Goal: Task Accomplishment & Management: Complete application form

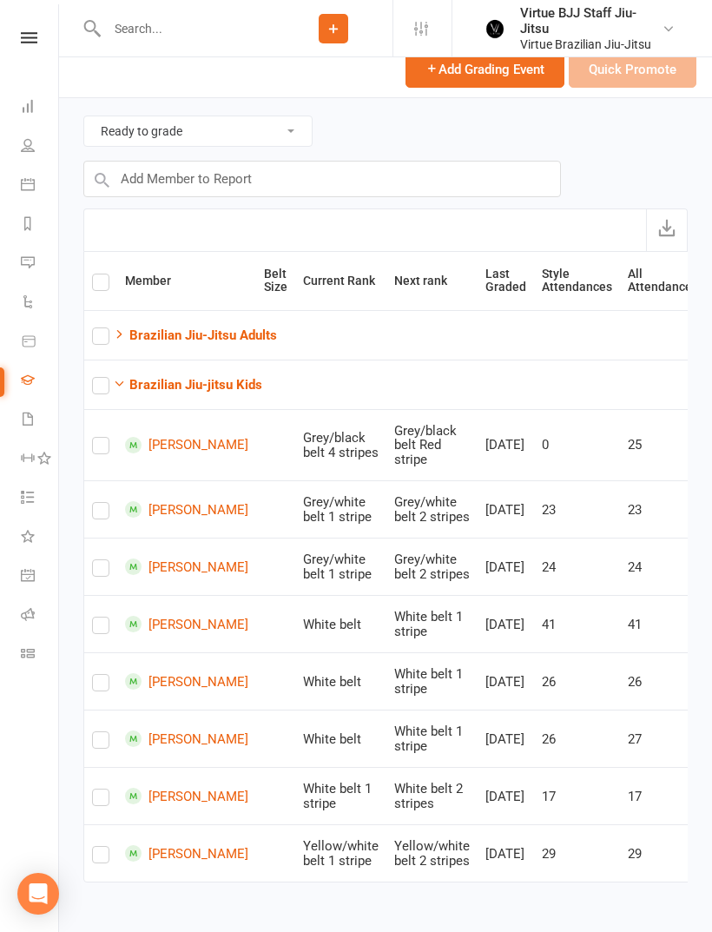
click at [18, 33] on link at bounding box center [29, 37] width 62 height 11
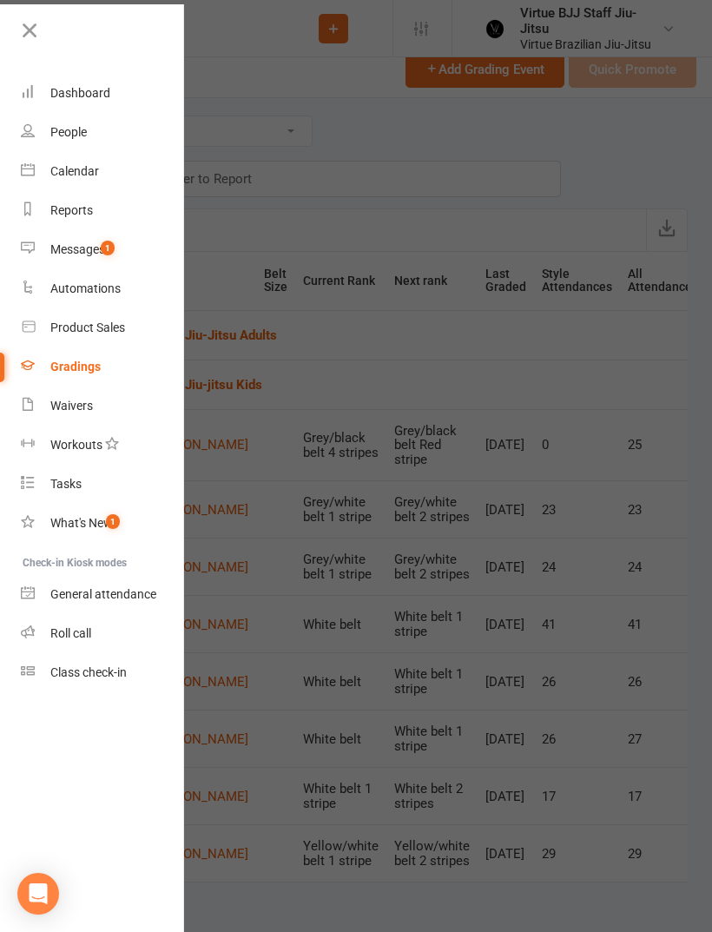
click at [115, 689] on link "Class check-in" at bounding box center [103, 672] width 164 height 39
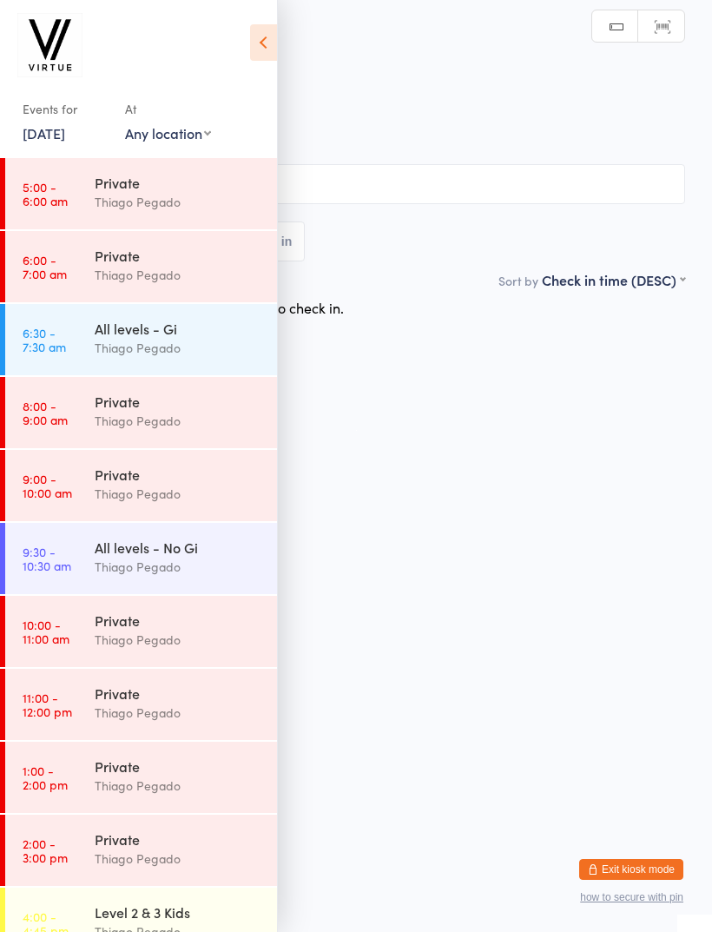
click at [684, 12] on div "Manual search Scanner input" at bounding box center [638, 26] width 94 height 33
click at [639, 859] on button "Exit kiosk mode" at bounding box center [631, 869] width 104 height 21
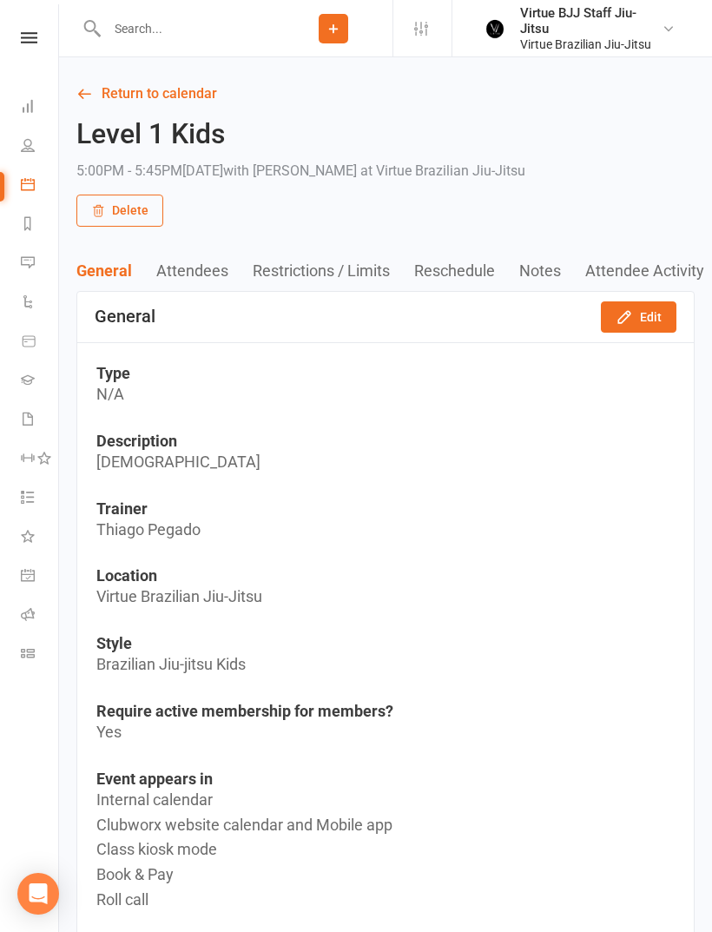
click at [16, 37] on link at bounding box center [29, 37] width 62 height 11
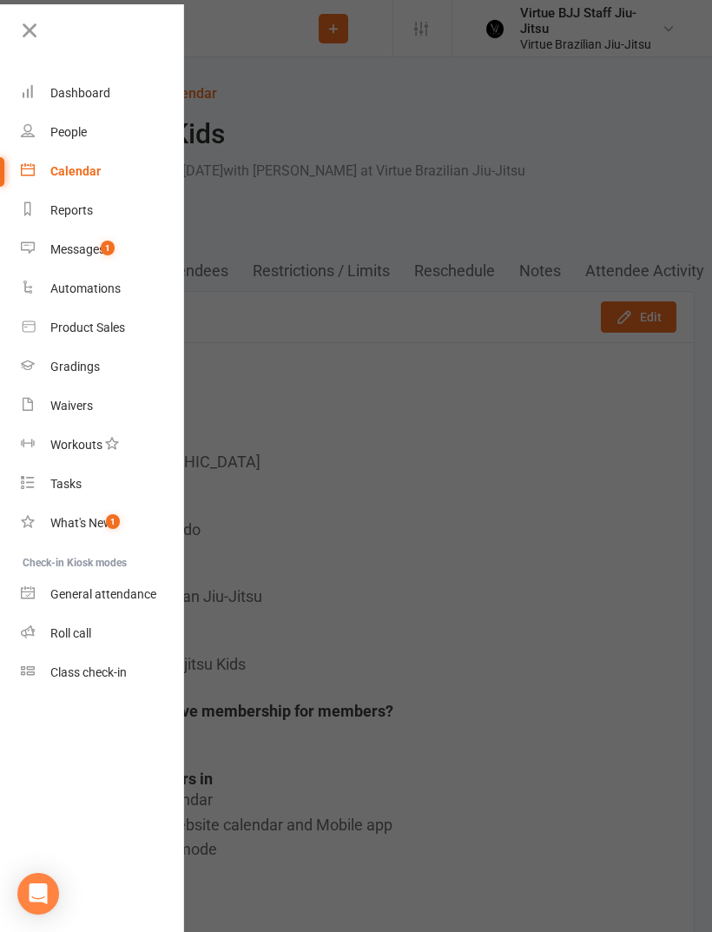
click at [69, 365] on div "Gradings" at bounding box center [74, 366] width 49 height 14
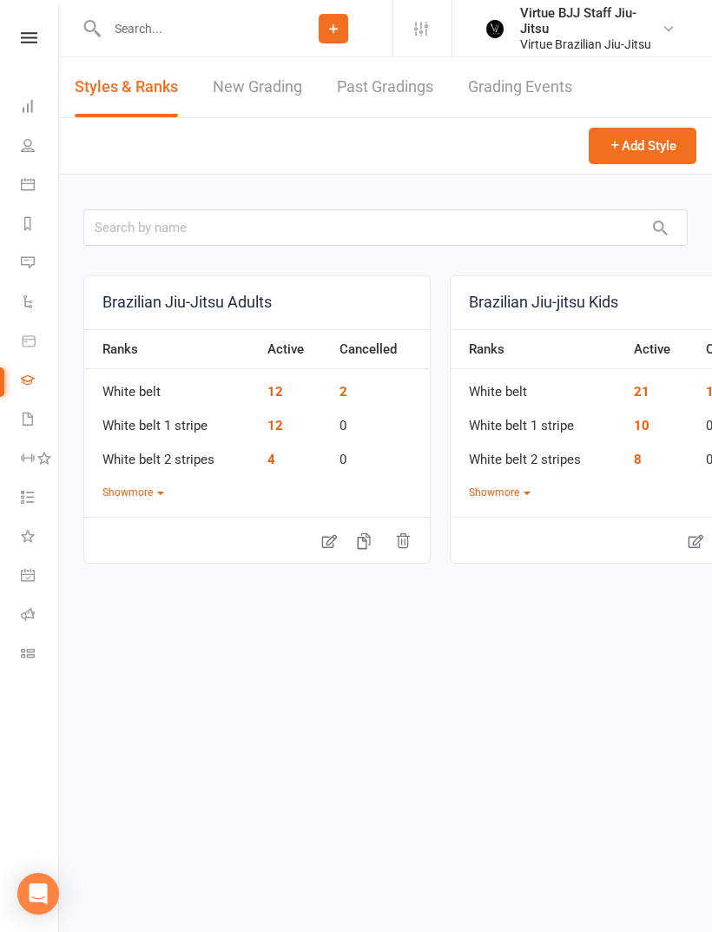
click at [253, 90] on link "New Grading" at bounding box center [257, 87] width 89 height 60
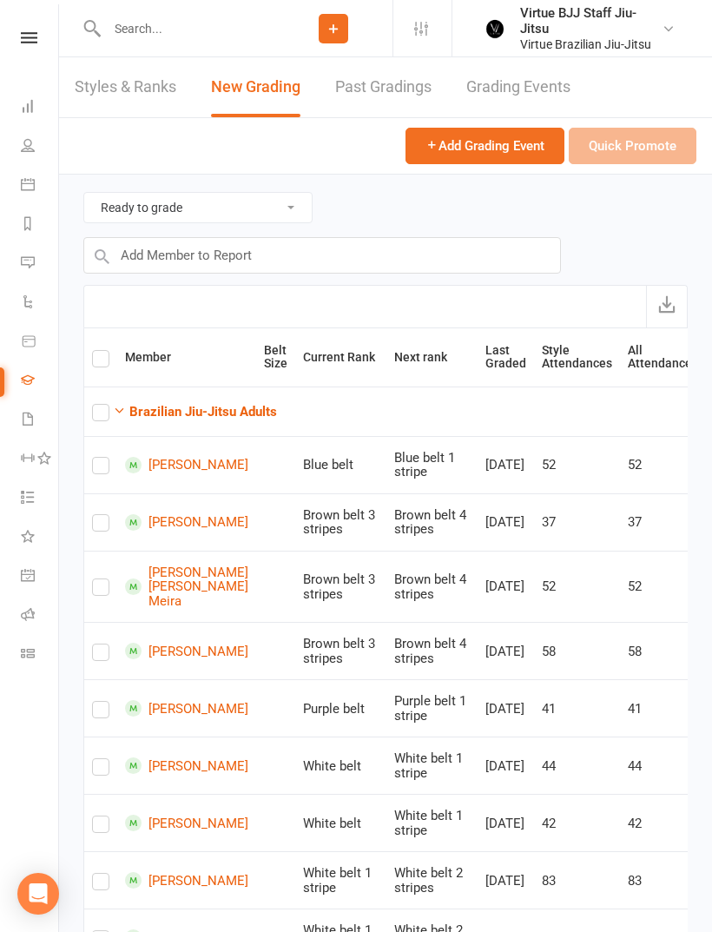
click at [158, 412] on strong "Brazilian Jiu-Jitsu Adults" at bounding box center [203, 412] width 148 height 16
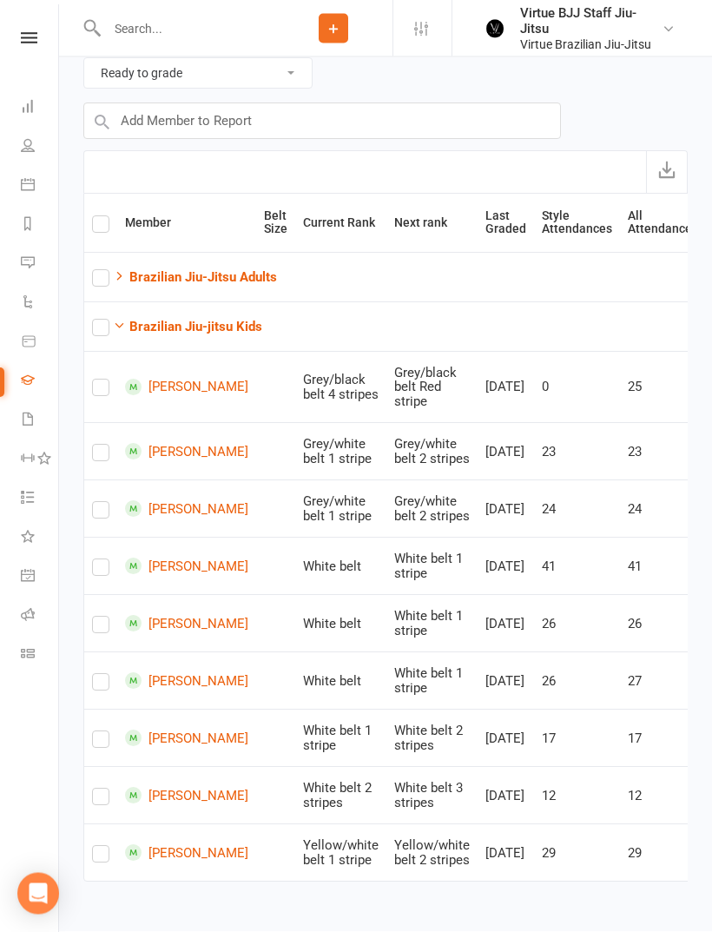
scroll to position [139, 0]
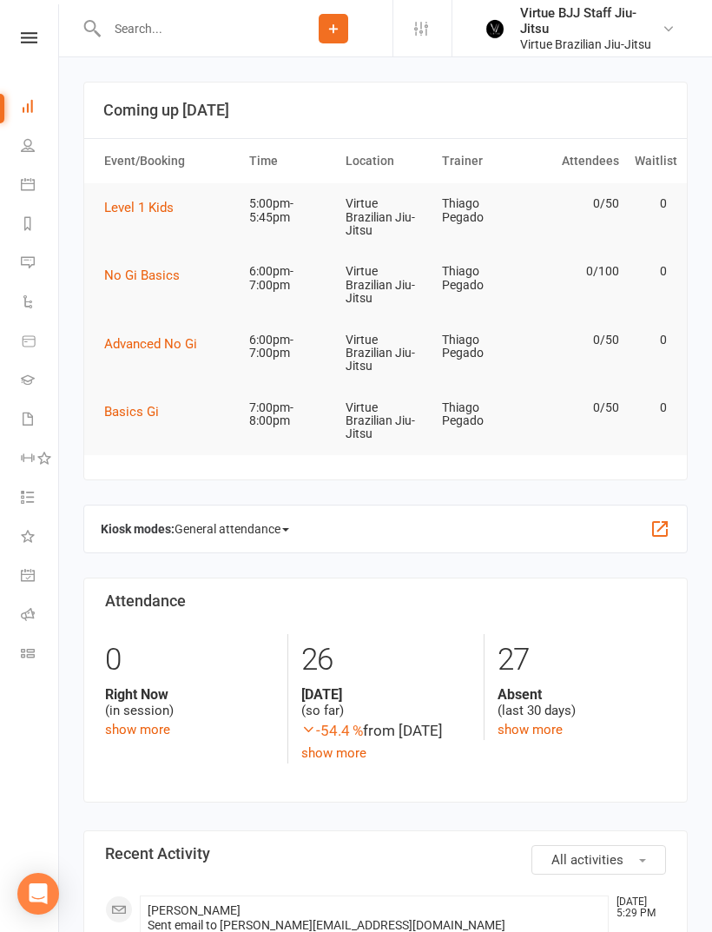
click at [22, 42] on icon at bounding box center [29, 37] width 16 height 11
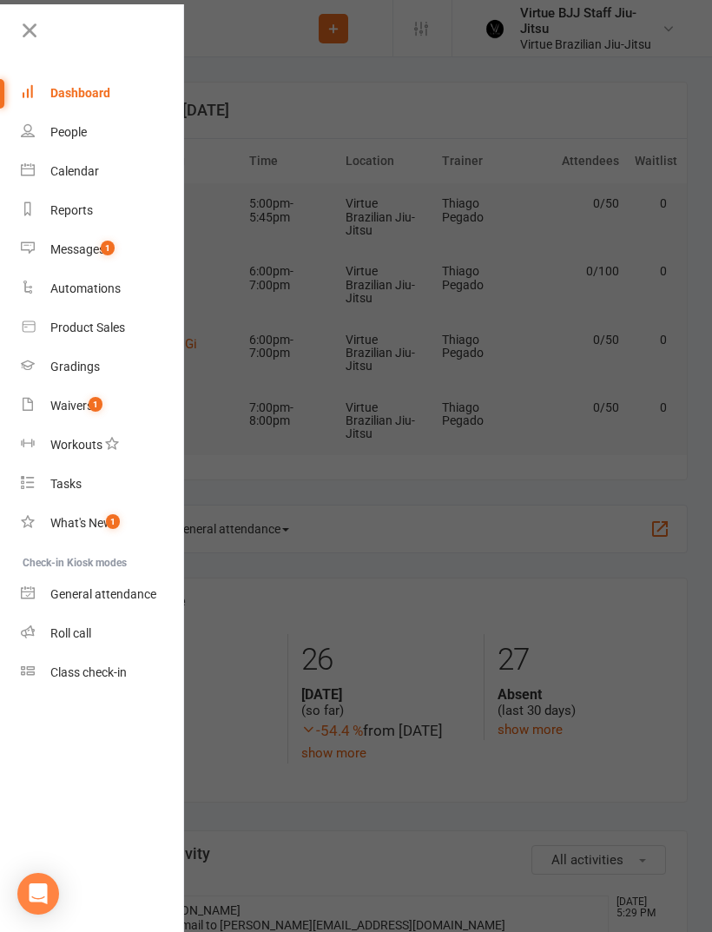
click at [52, 680] on link "Class check-in" at bounding box center [103, 672] width 164 height 39
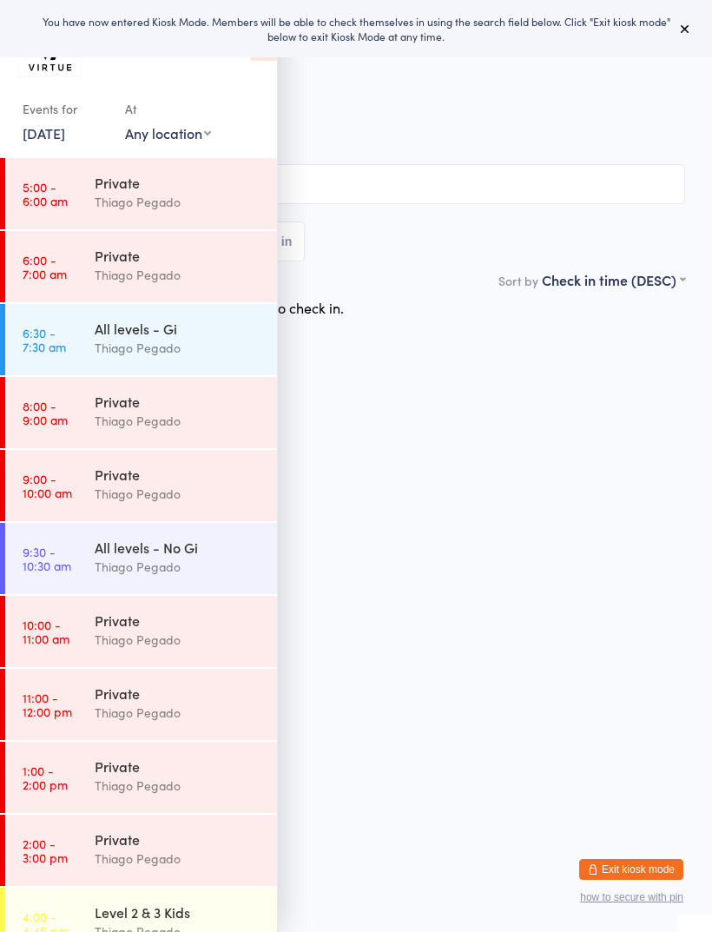
click at [692, 25] on button at bounding box center [685, 28] width 21 height 21
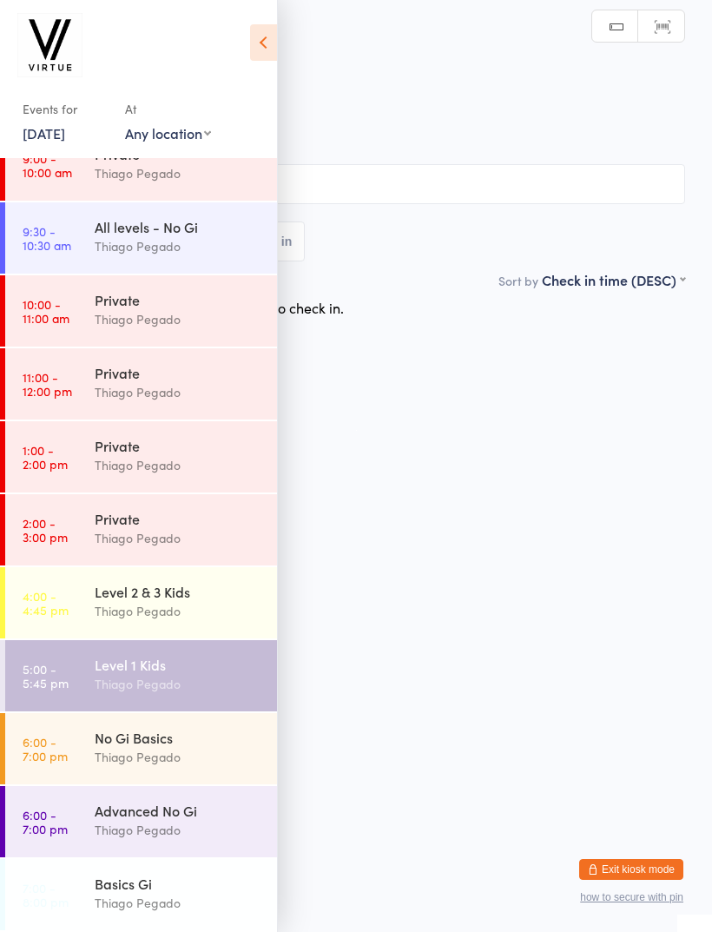
scroll to position [320, 0]
click at [43, 679] on time "5:00 - 5:45 pm" at bounding box center [46, 676] width 46 height 28
click at [269, 49] on icon at bounding box center [263, 42] width 27 height 36
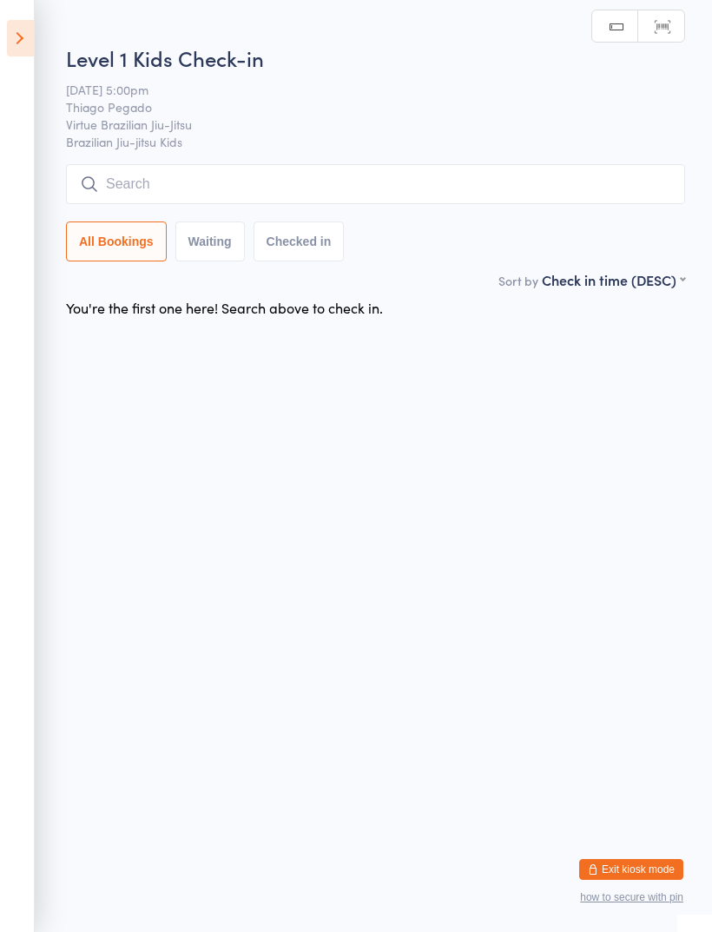
click at [381, 185] on input "search" at bounding box center [375, 184] width 619 height 40
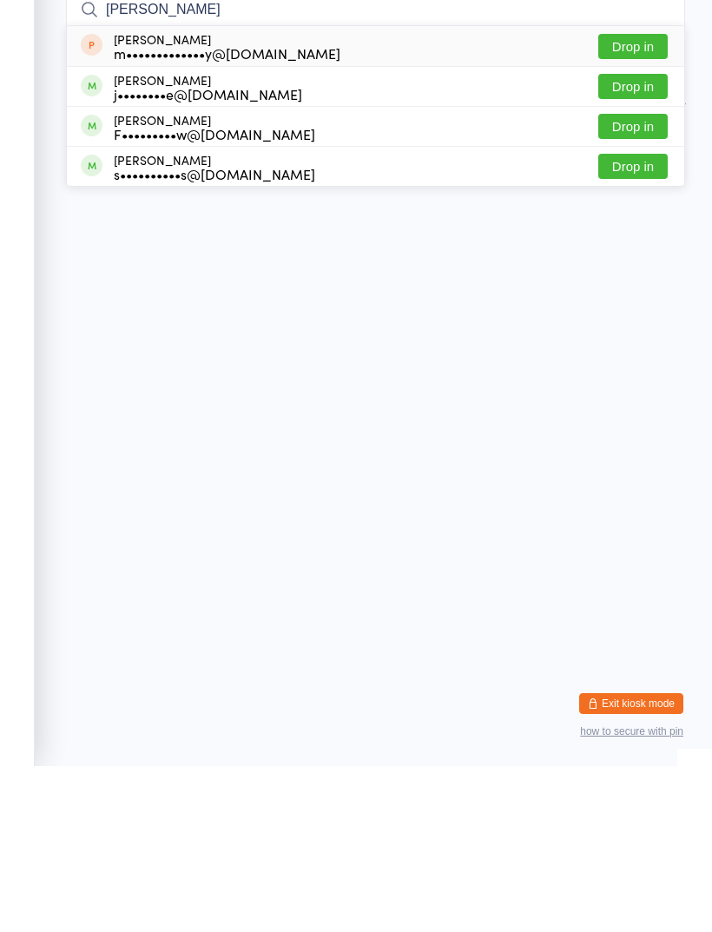
type input "[PERSON_NAME]"
click at [117, 333] on div "s••••••••••s@[DOMAIN_NAME]" at bounding box center [214, 340] width 201 height 14
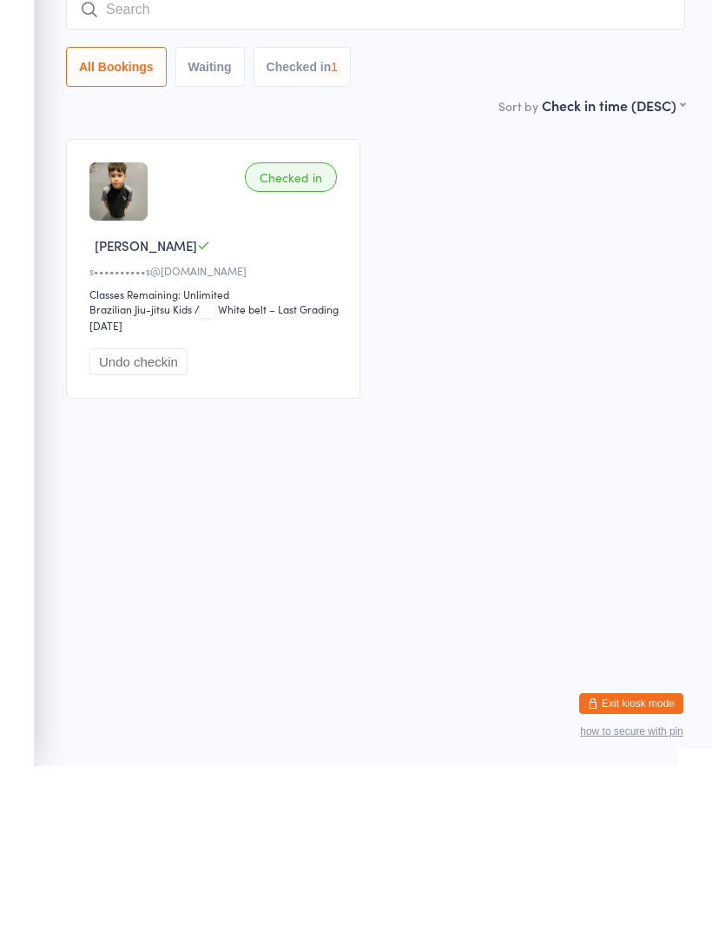
click at [138, 155] on input "search" at bounding box center [375, 175] width 619 height 40
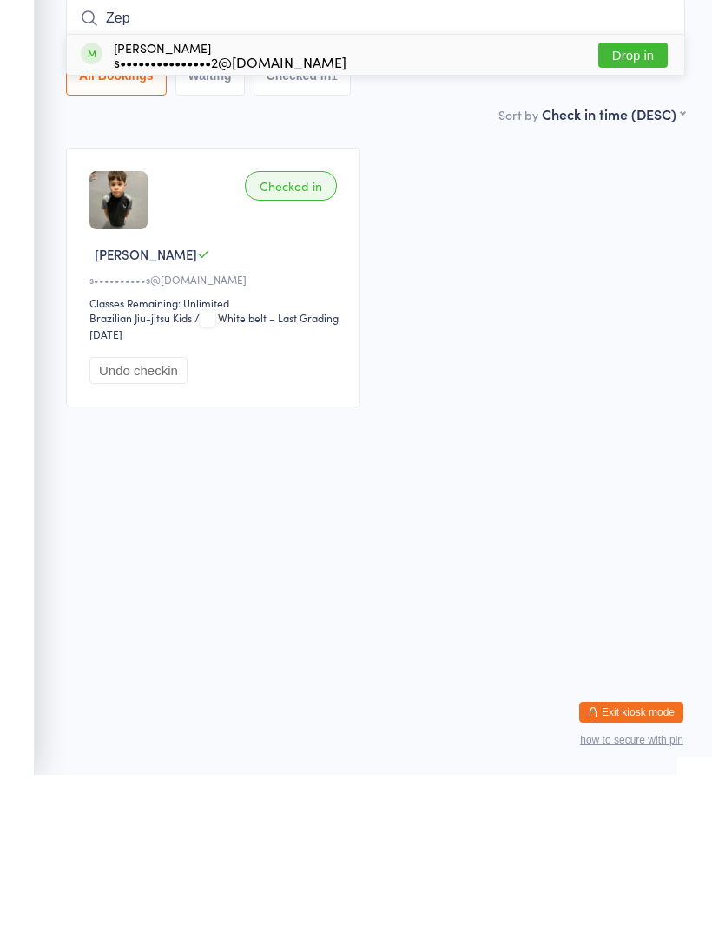
type input "Zep"
click at [108, 198] on div "Zephyr [PERSON_NAME] s•••••••••••••••2@[DOMAIN_NAME]" at bounding box center [214, 212] width 266 height 28
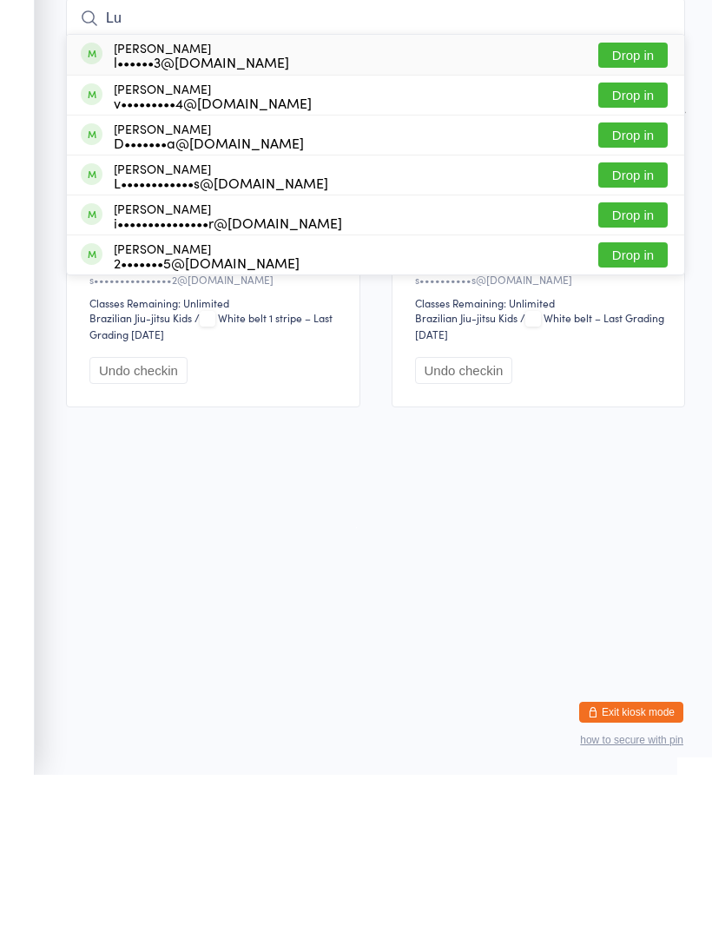
type input "L"
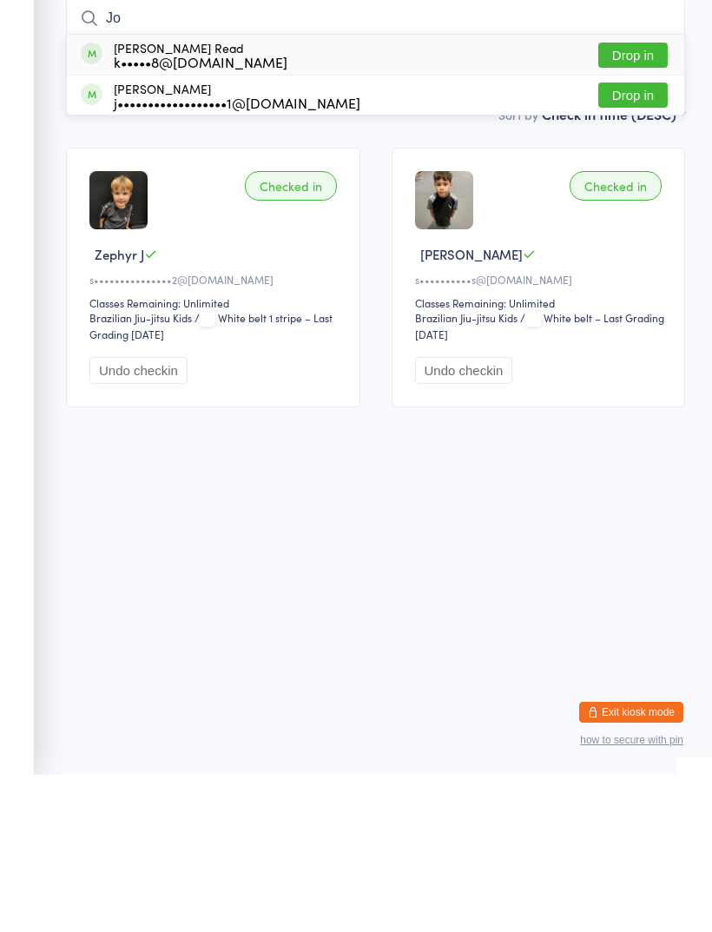
type input "J"
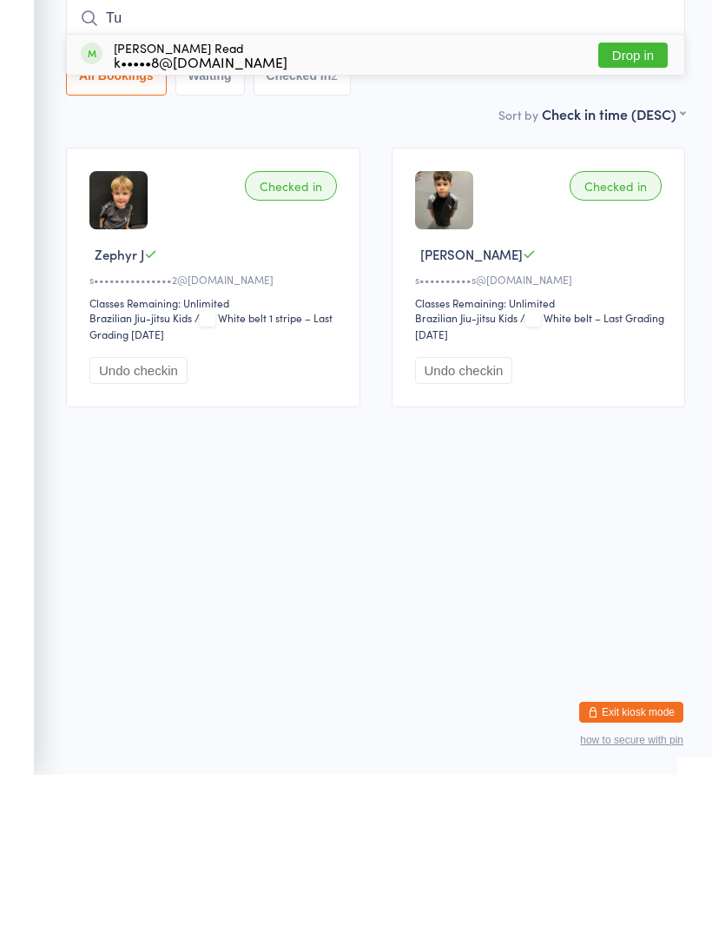
type input "T"
type input "R"
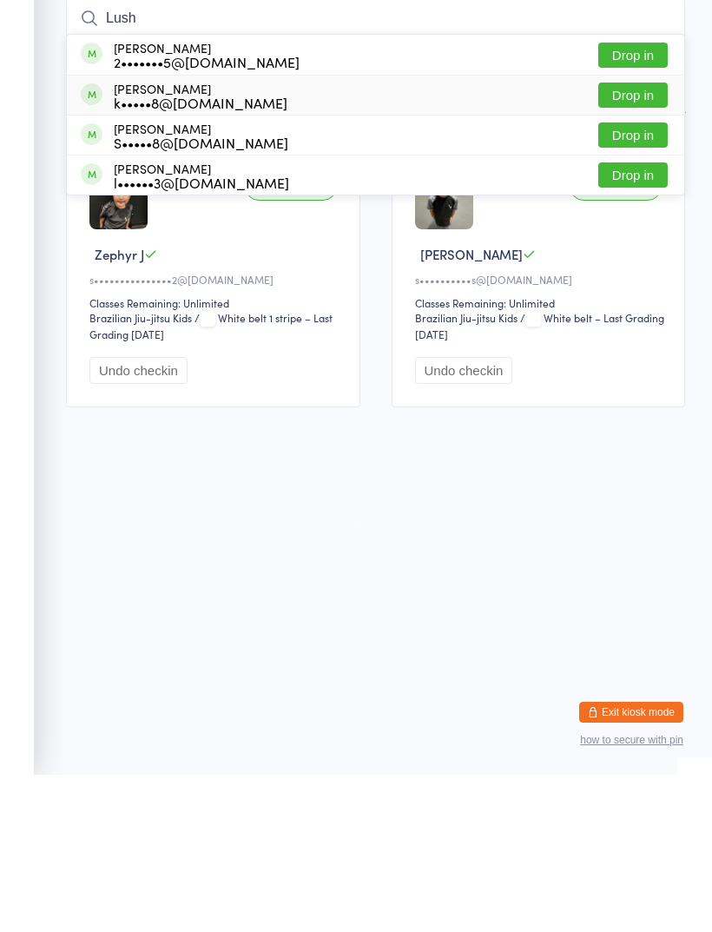
type input "Lush"
click at [109, 239] on div "[PERSON_NAME] k•••••8@[DOMAIN_NAME]" at bounding box center [184, 253] width 207 height 28
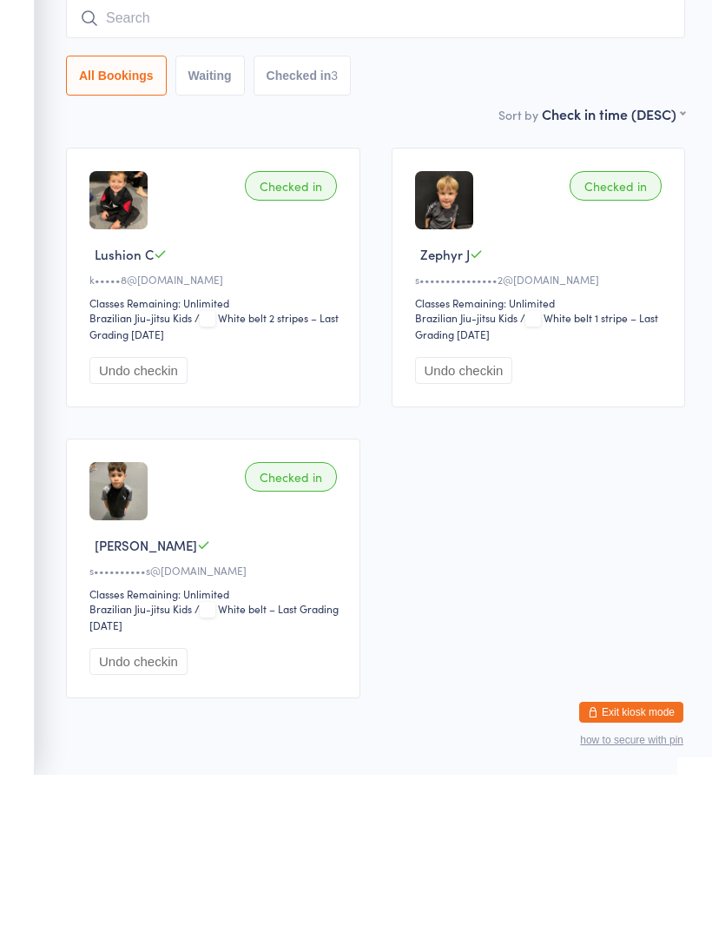
click at [129, 155] on input "search" at bounding box center [375, 175] width 619 height 40
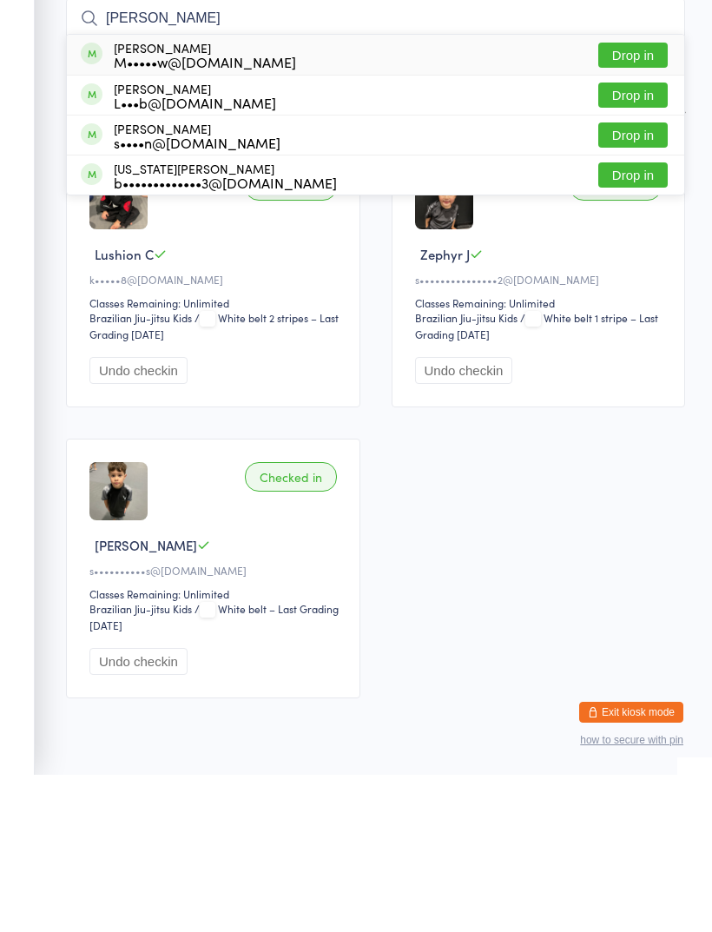
type input "Georg"
click at [105, 319] on div "Georgia Collins b•••••••••••••3@hotmail.com" at bounding box center [209, 333] width 256 height 28
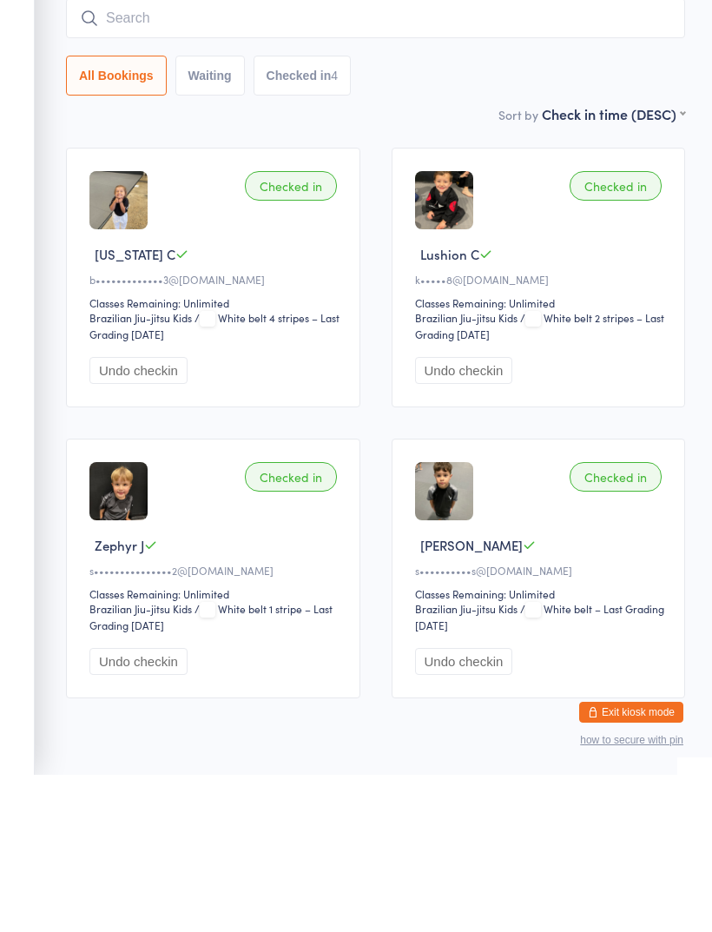
click at [115, 155] on input "search" at bounding box center [375, 175] width 619 height 40
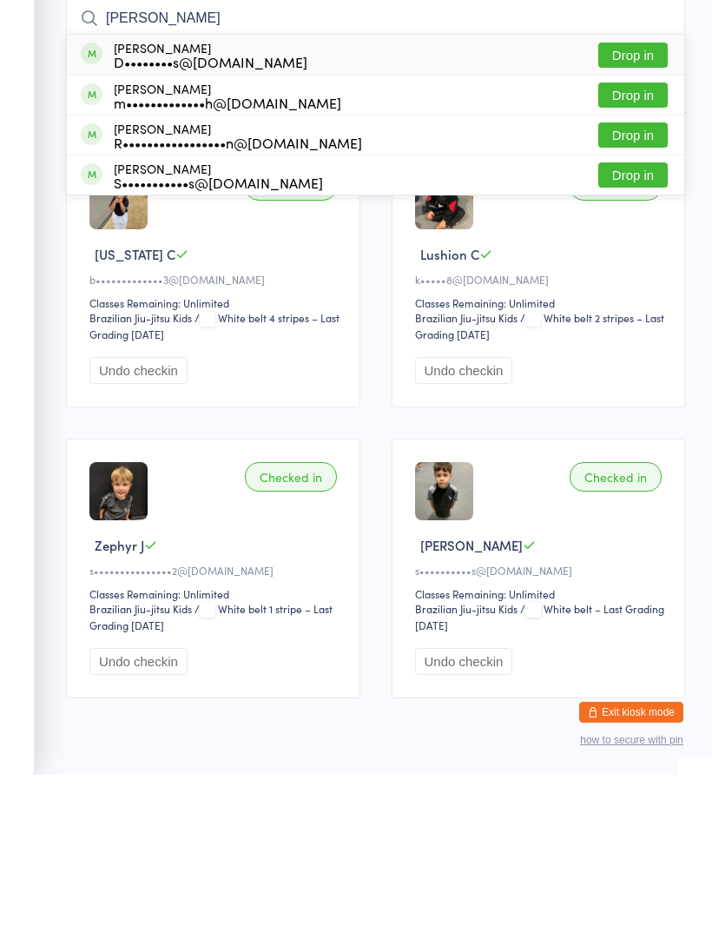
type input "Mathias"
click at [113, 198] on div "Mathias Peters D••••••••s@edgeview.com.au" at bounding box center [194, 212] width 227 height 28
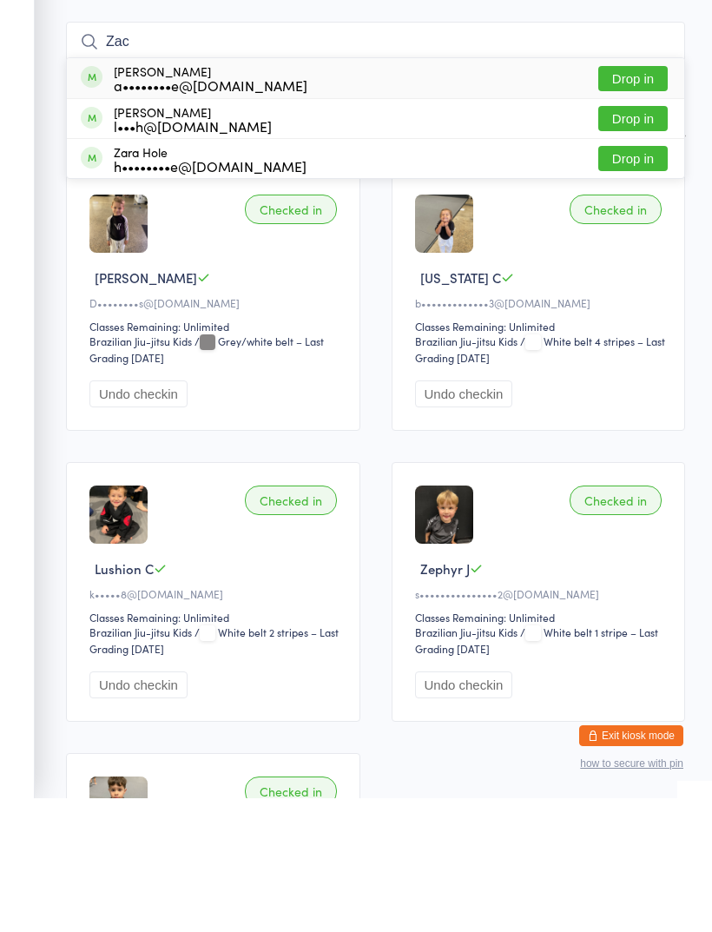
type input "Zac"
click at [96, 198] on div "Zac Osborne a••••••••e@gmail.com" at bounding box center [194, 212] width 227 height 28
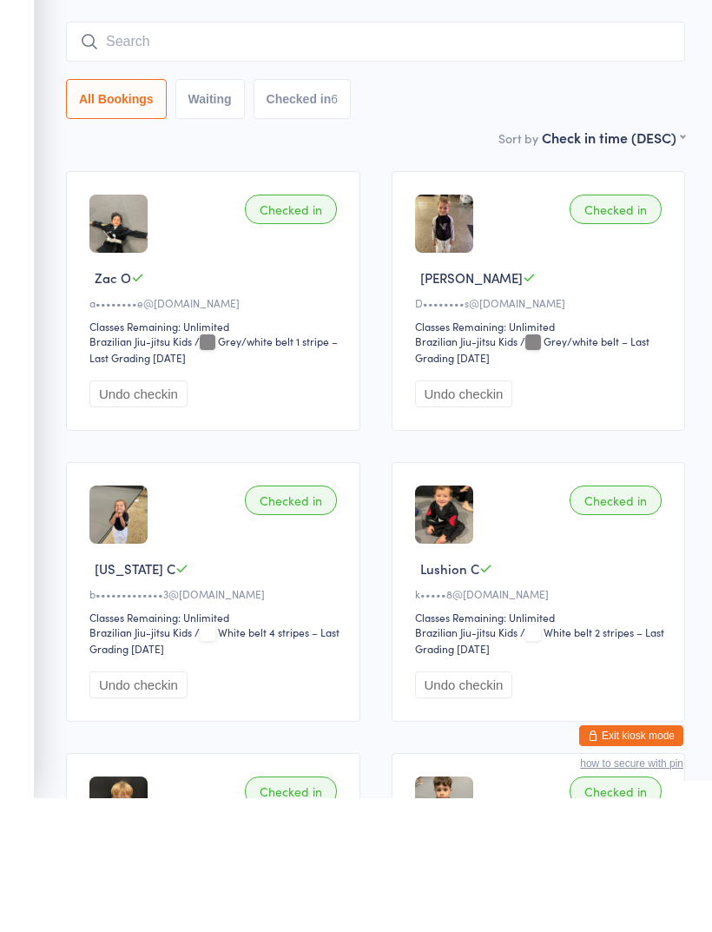
click at [509, 155] on input "search" at bounding box center [375, 175] width 619 height 40
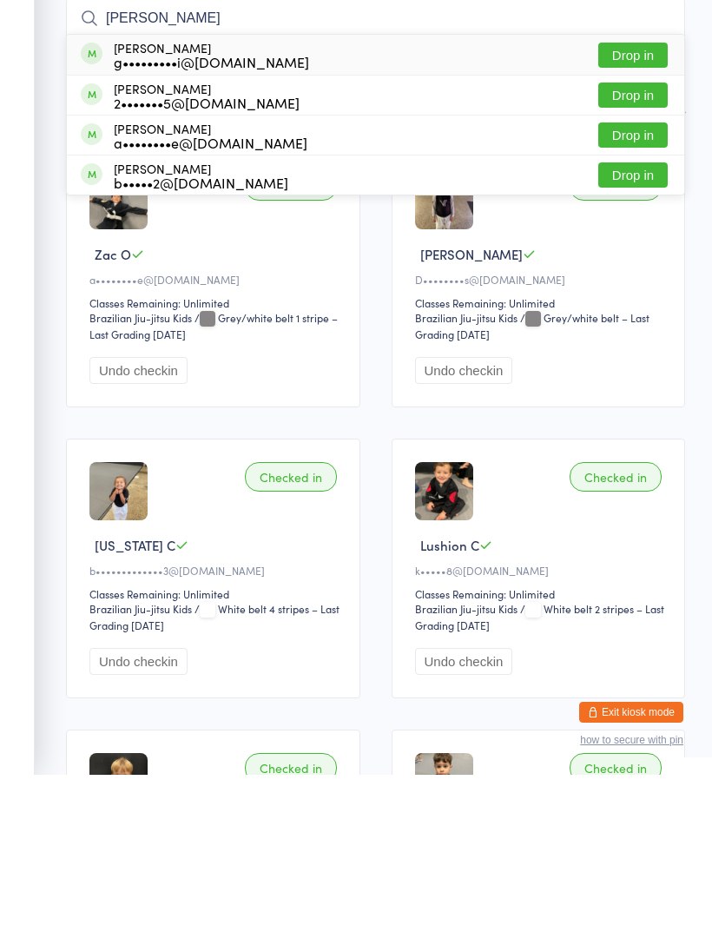
type input "Lina"
click at [96, 200] on span at bounding box center [92, 211] width 22 height 22
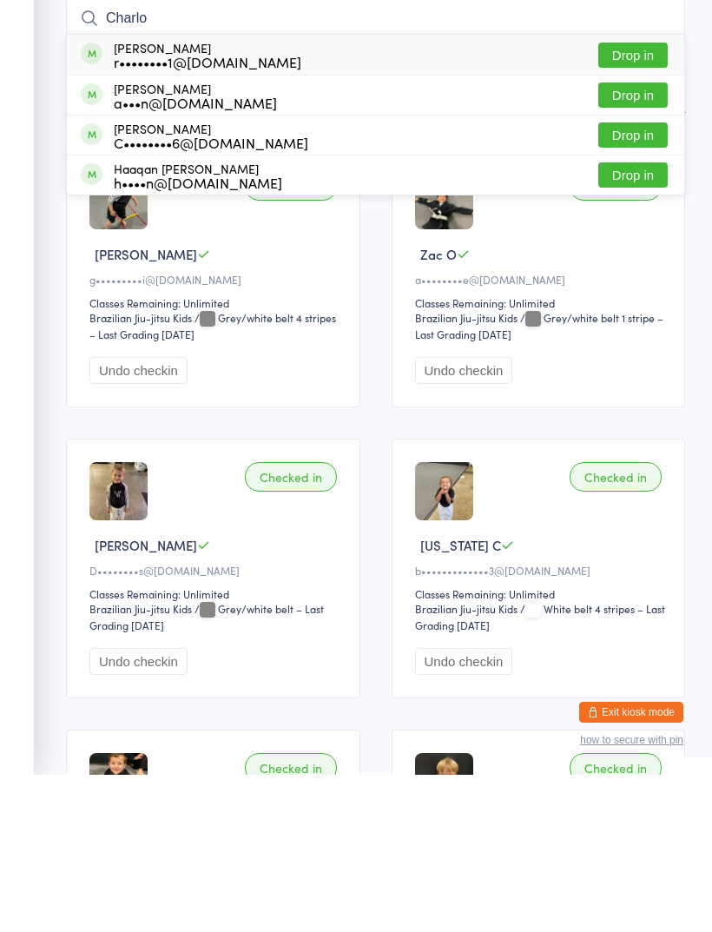
type input "Charlo"
click at [102, 198] on div "Charlotte Carvalho r••••••••1@gmail.com" at bounding box center [191, 212] width 221 height 28
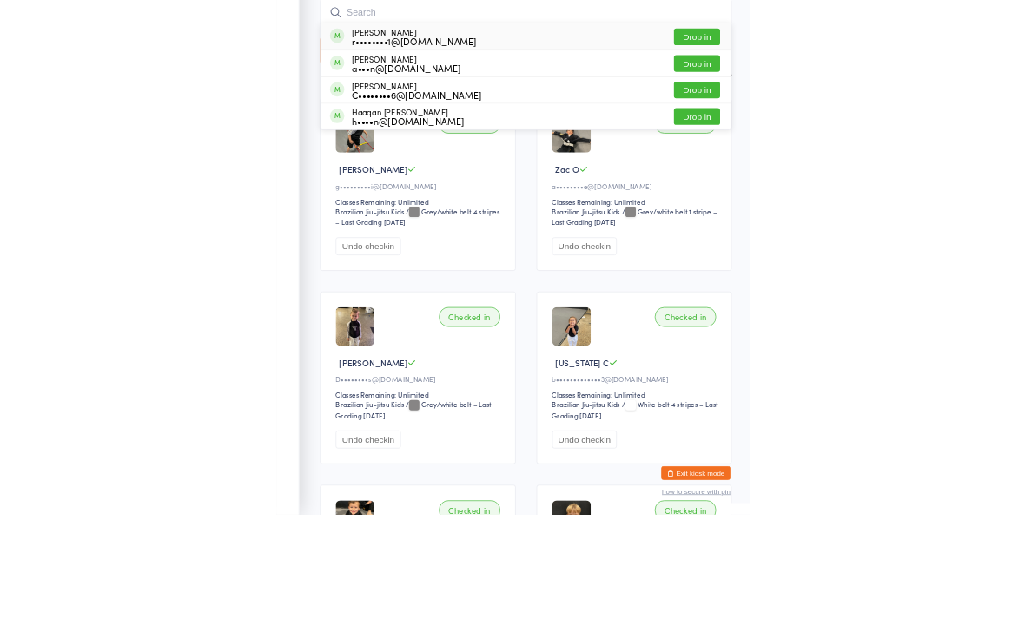
scroll to position [157, 0]
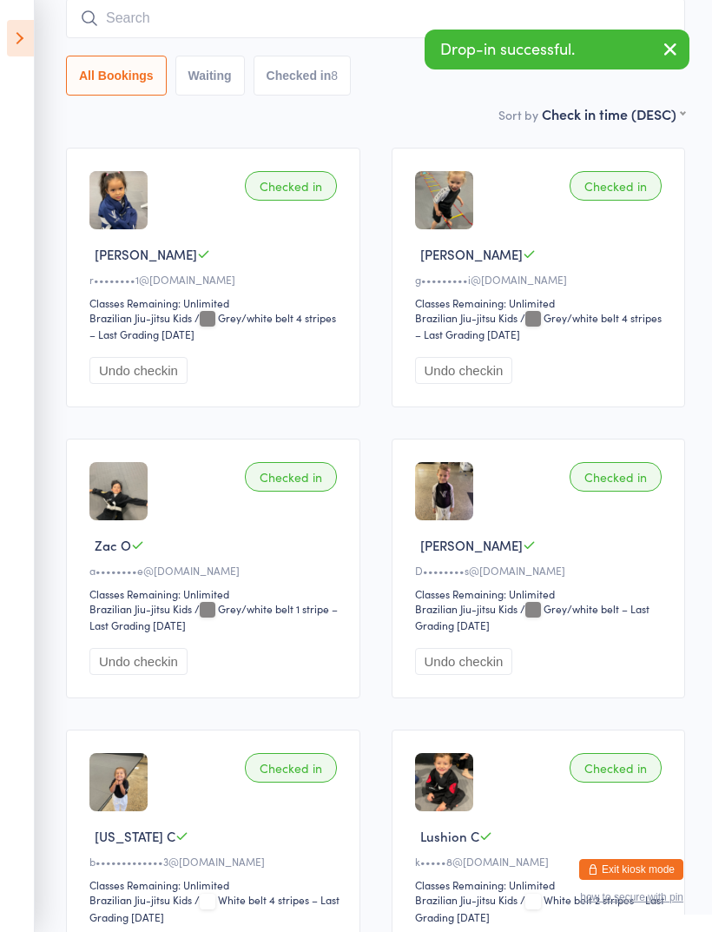
click at [119, 4] on input "search" at bounding box center [375, 18] width 619 height 40
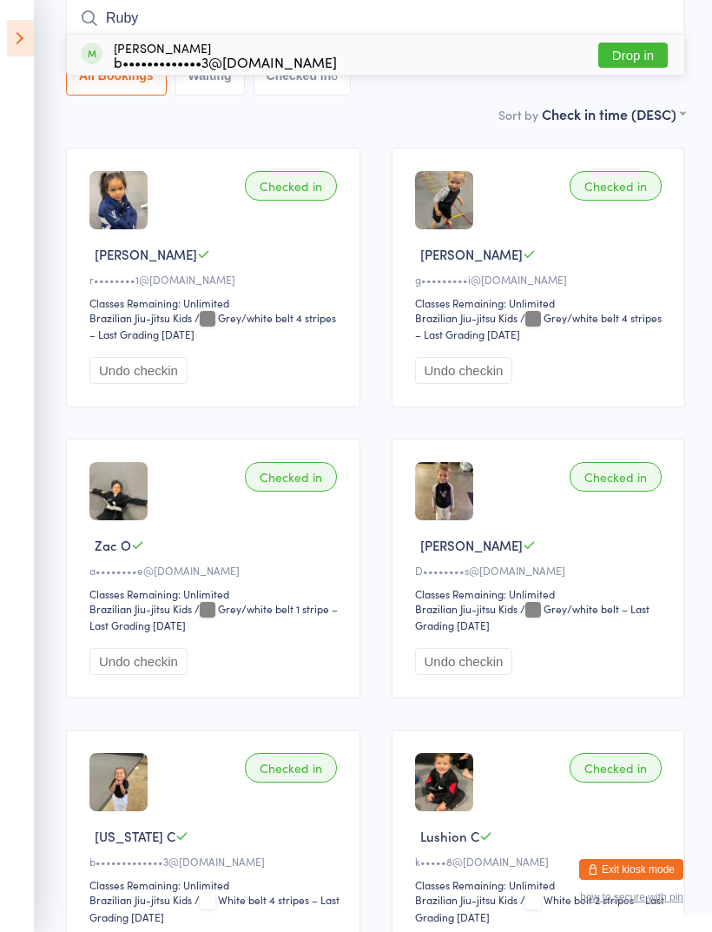
type input "Ruby"
click at [110, 57] on div "Ruby Collins b•••••••••••••3@hotmail.com" at bounding box center [209, 55] width 256 height 28
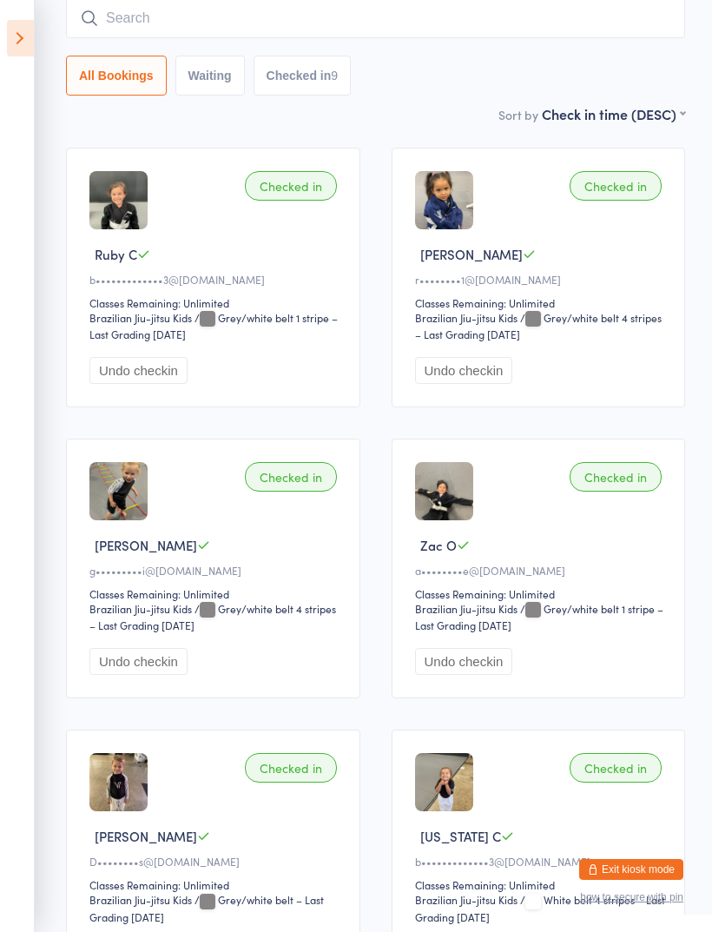
click at [129, 23] on input "search" at bounding box center [375, 18] width 619 height 40
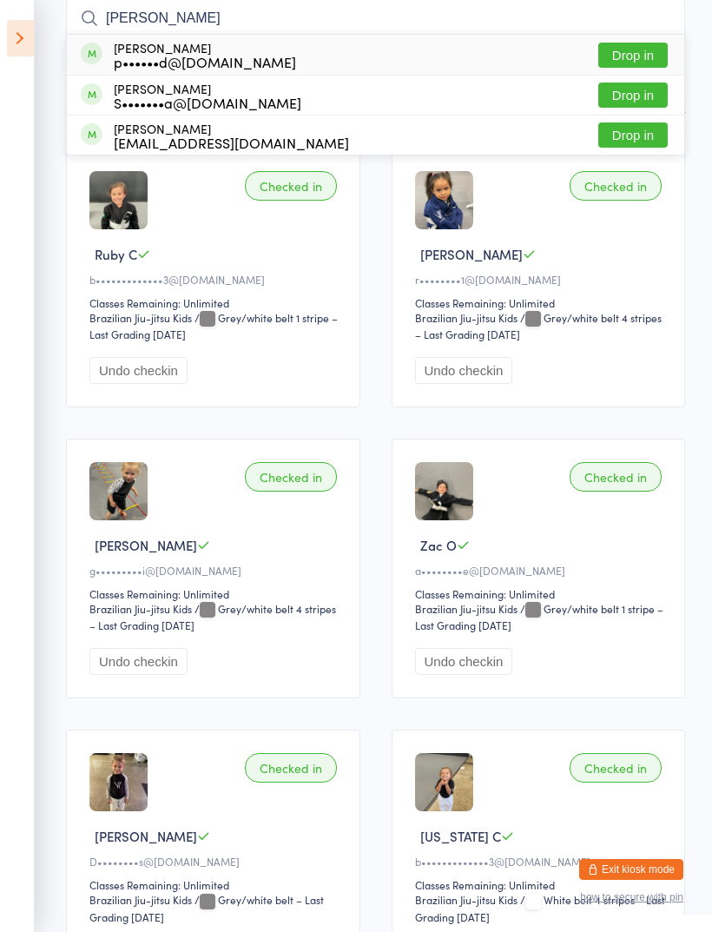
type input "Sam"
click at [265, 136] on div "Samuel Dartnell sj@sjandpeople.com Drop in" at bounding box center [375, 134] width 617 height 39
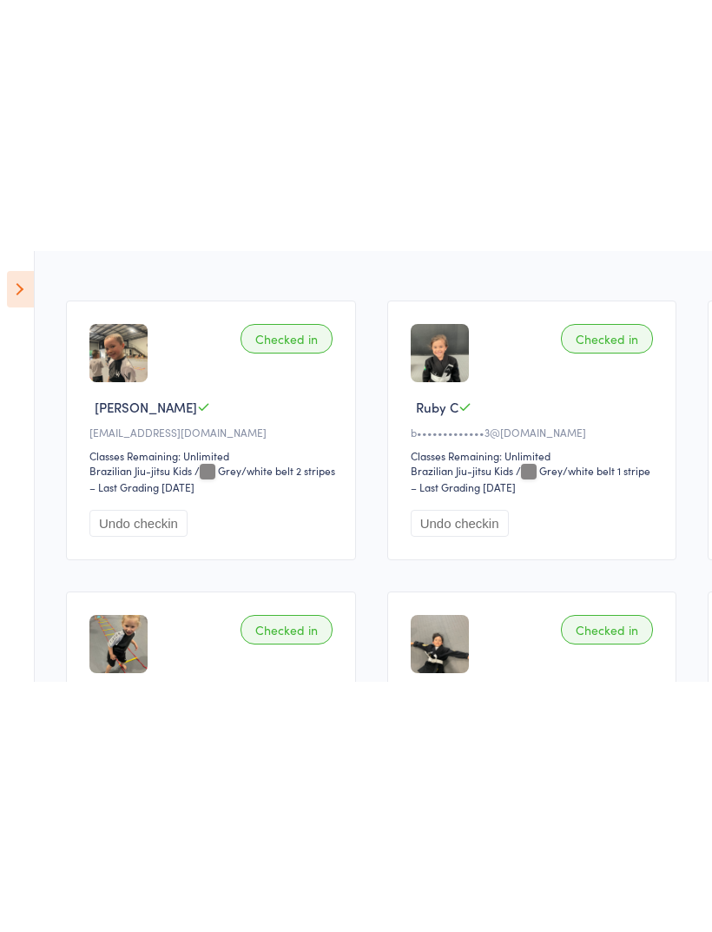
scroll to position [0, 0]
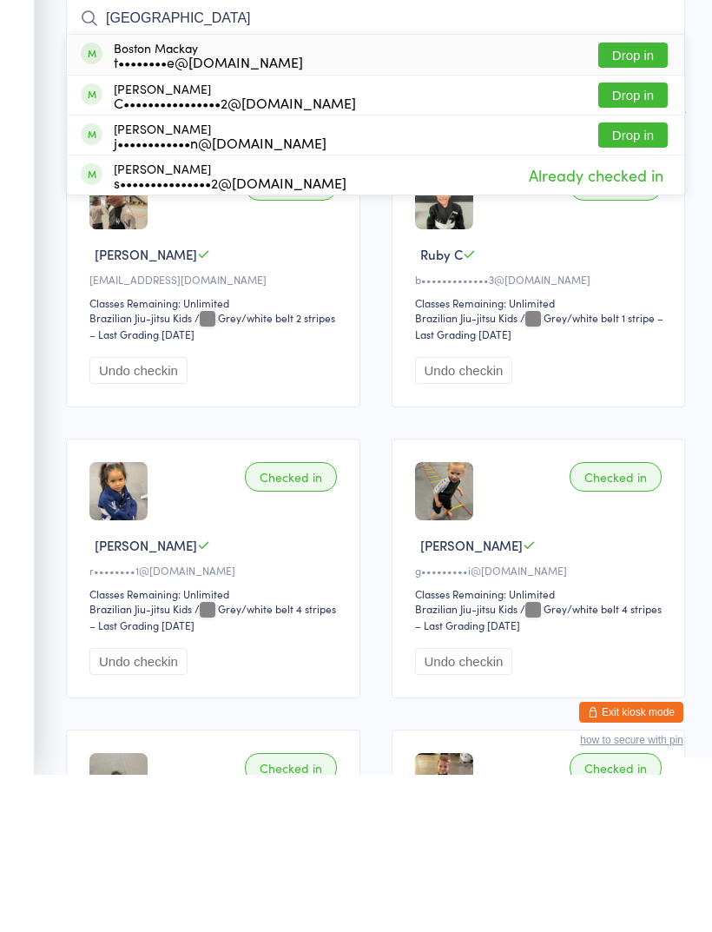
type input "Boston"
click at [113, 198] on div "Boston Mackay t••••••••e@gmail.com" at bounding box center [192, 212] width 222 height 28
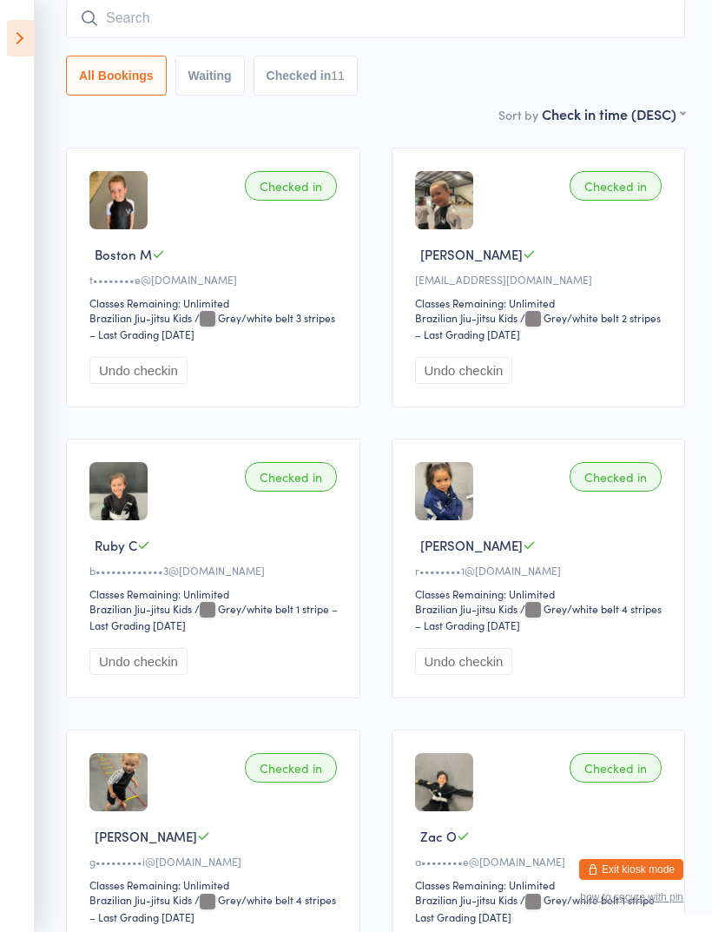
click at [433, 24] on input "search" at bounding box center [375, 18] width 619 height 40
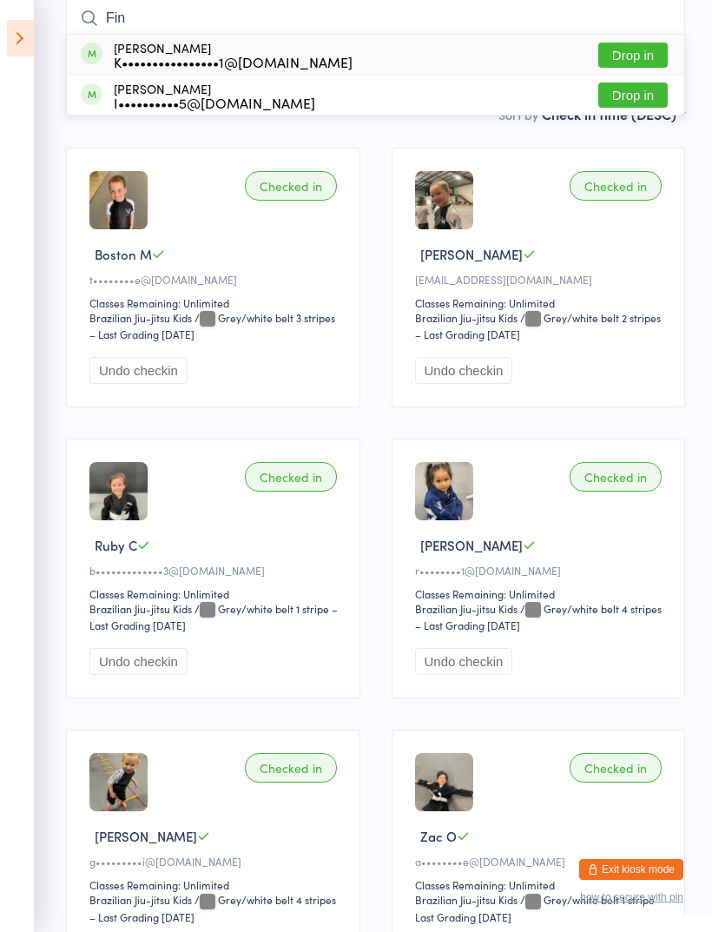
type input "Fin"
click at [101, 52] on span at bounding box center [92, 54] width 22 height 22
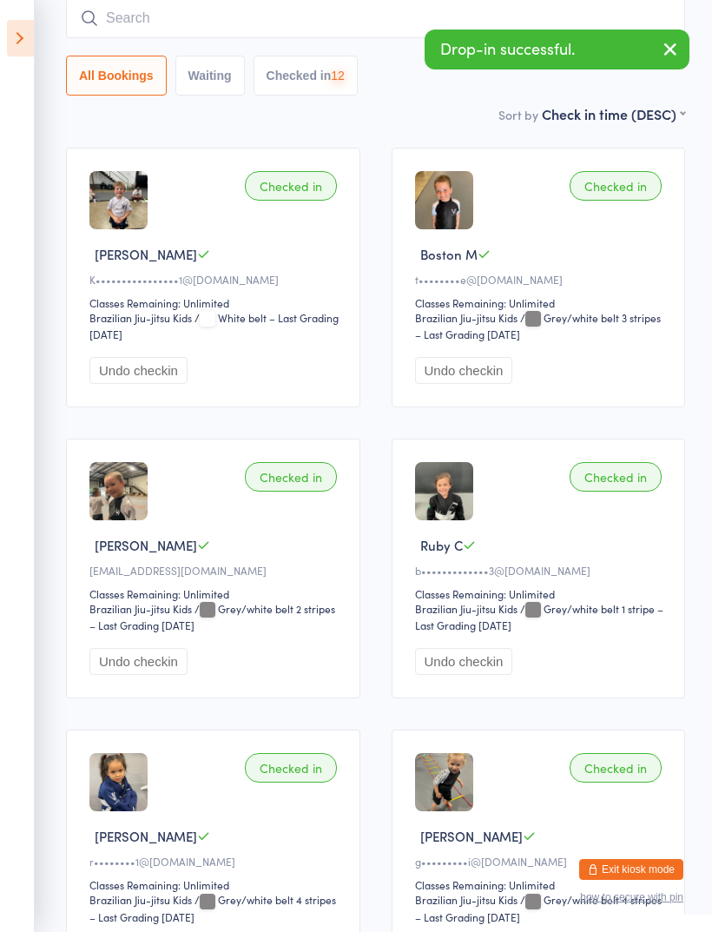
click at [8, 43] on icon at bounding box center [20, 38] width 27 height 36
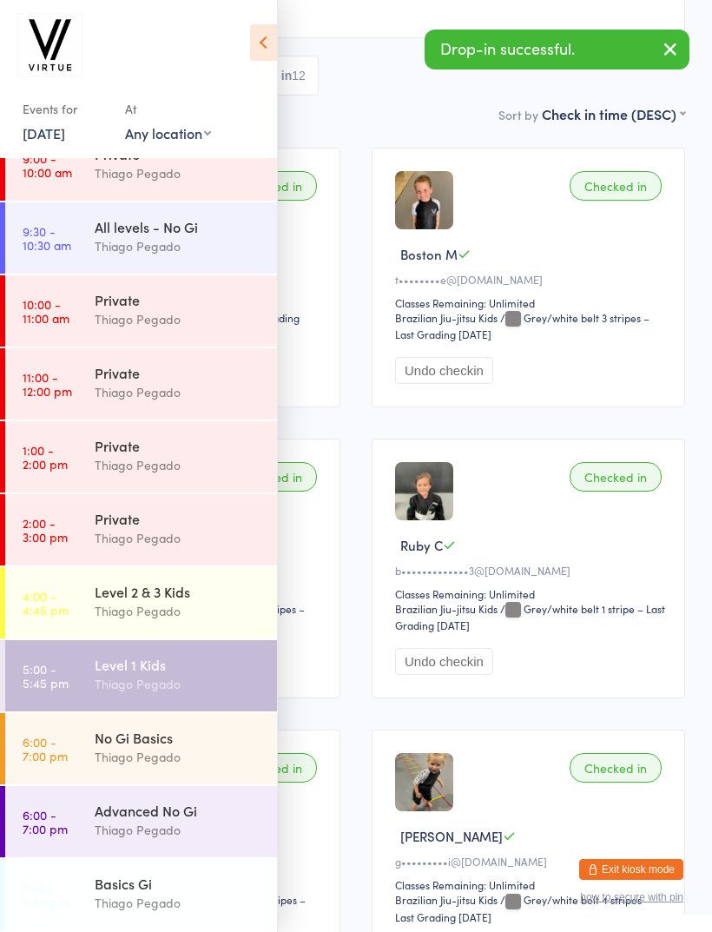
click at [645, 859] on button "Exit kiosk mode" at bounding box center [631, 869] width 104 height 21
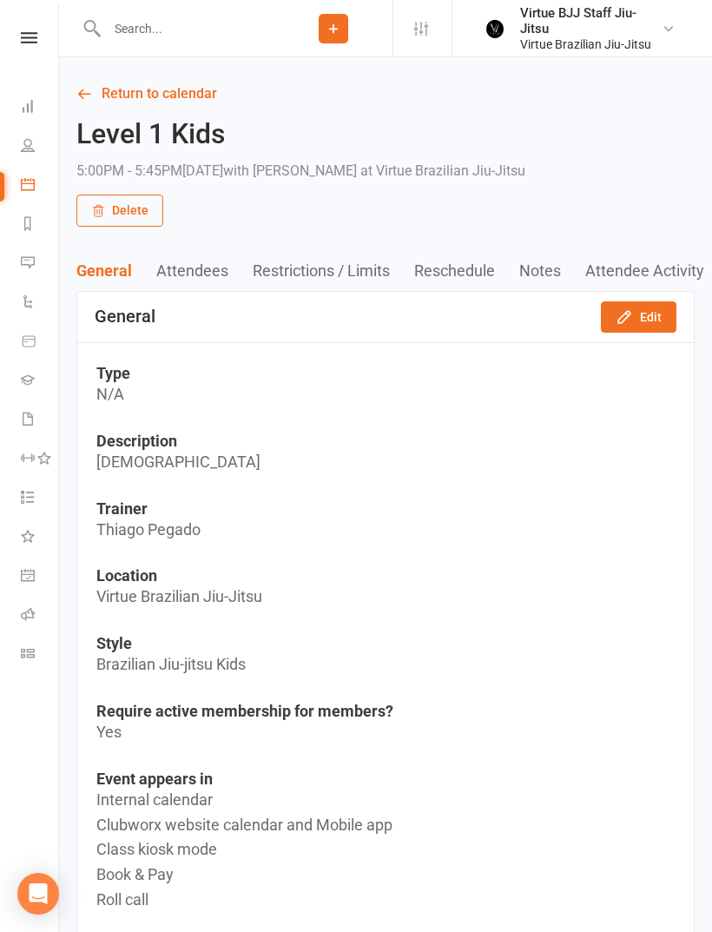
click at [15, 43] on link at bounding box center [29, 37] width 62 height 11
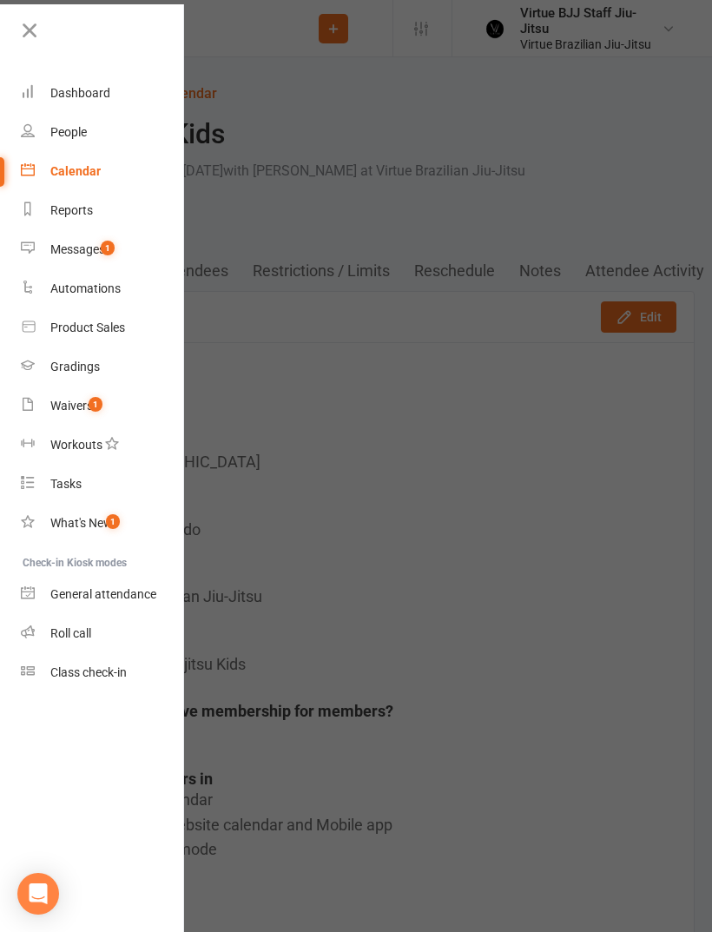
click at [60, 353] on link "Gradings" at bounding box center [103, 366] width 164 height 39
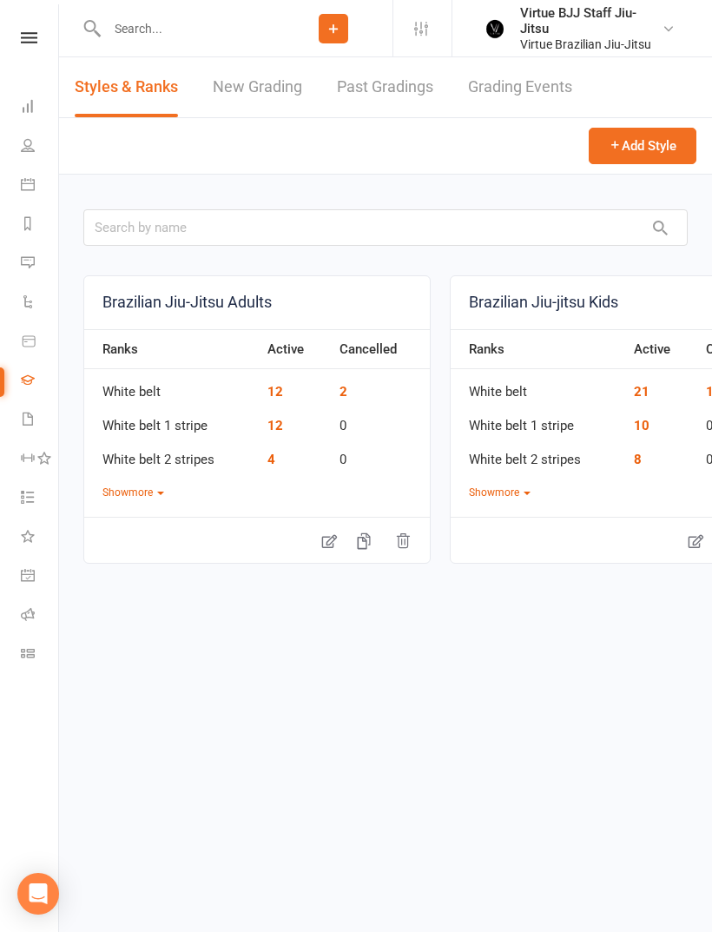
click at [260, 101] on link "New Grading" at bounding box center [257, 87] width 89 height 60
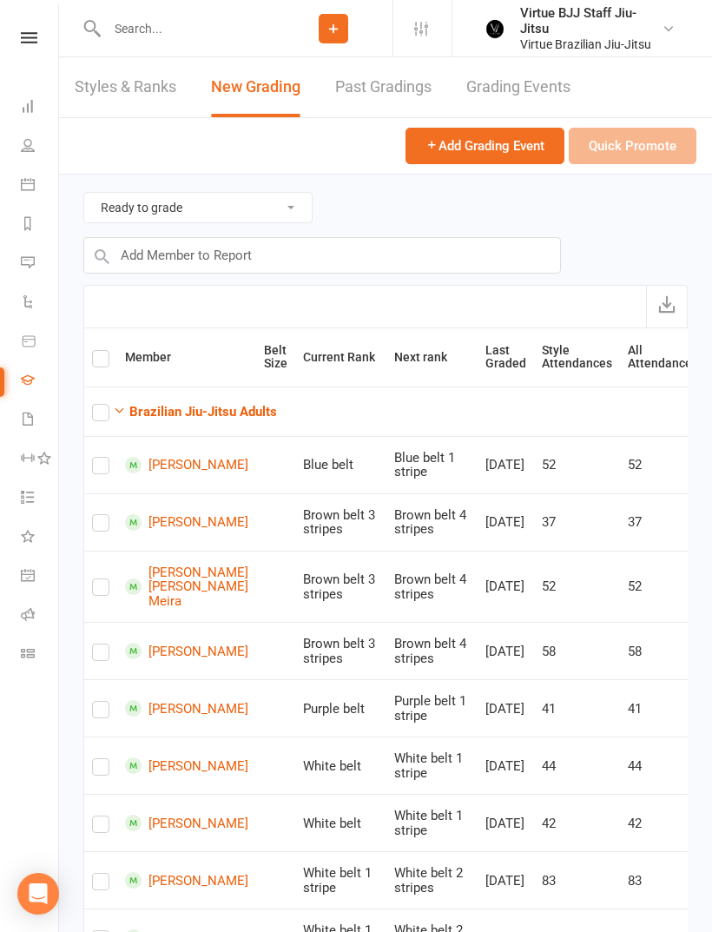
click at [153, 413] on strong "Brazilian Jiu-Jitsu Adults" at bounding box center [203, 412] width 148 height 16
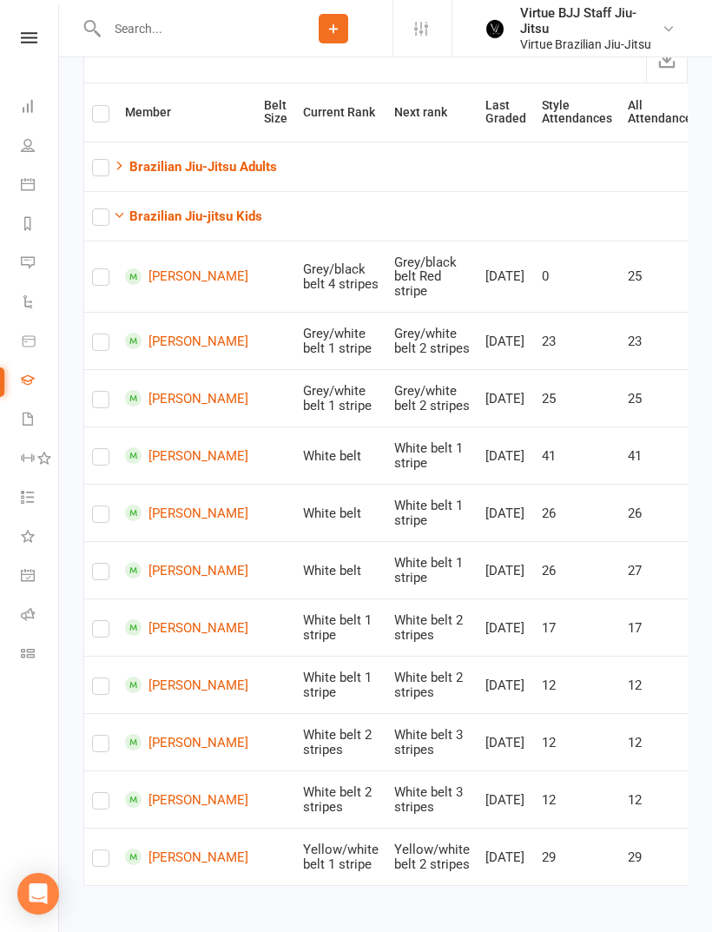
scroll to position [266, 0]
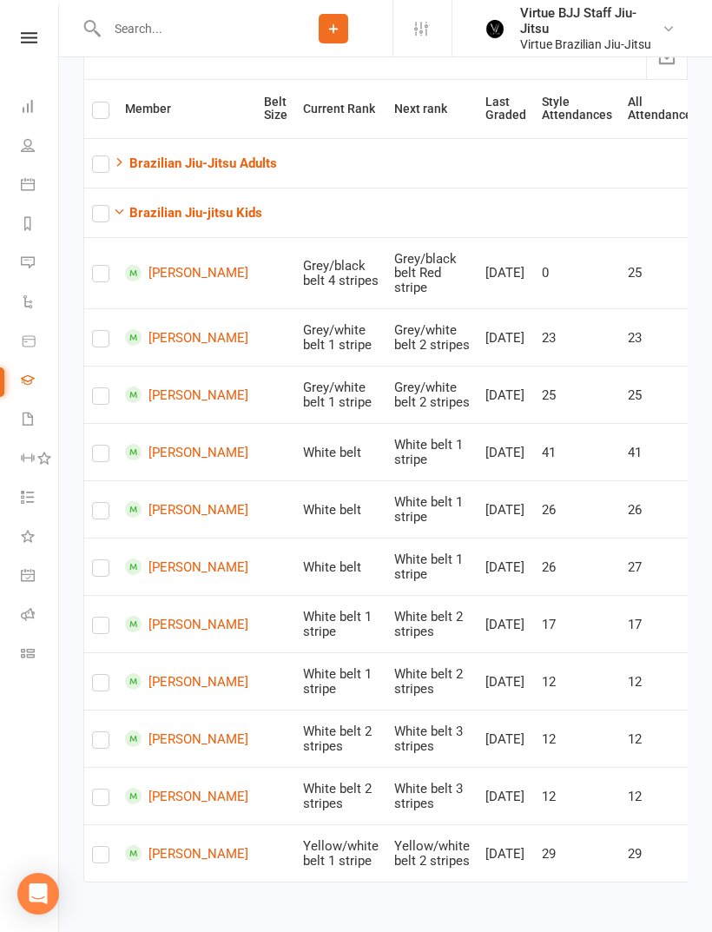
click at [105, 686] on label at bounding box center [100, 686] width 17 height 0
click at [105, 675] on input "checkbox" at bounding box center [100, 675] width 17 height 0
checkbox input "true"
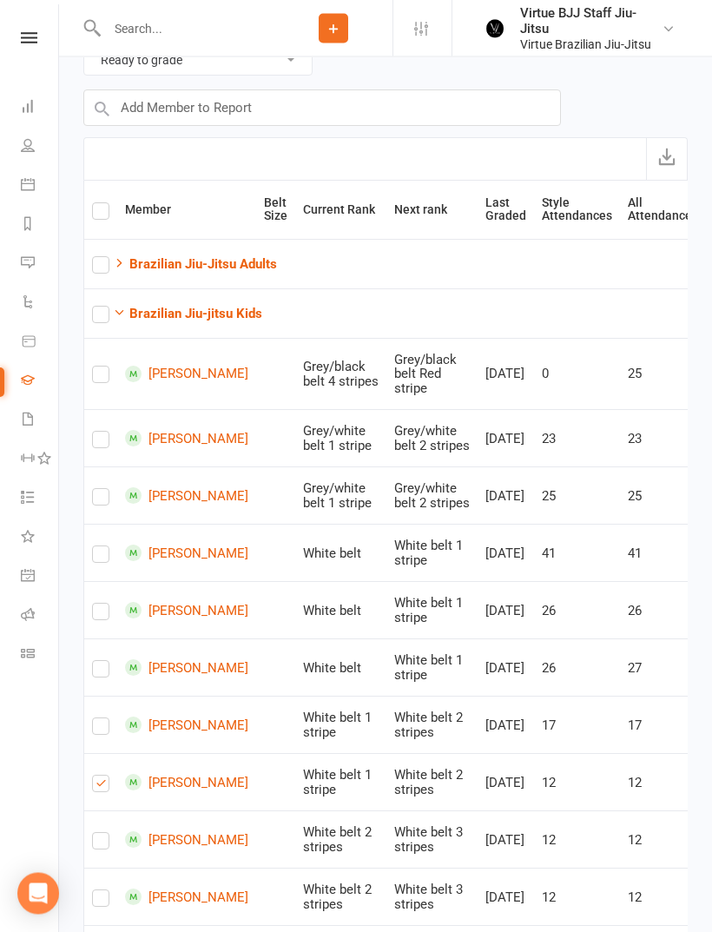
scroll to position [144, 0]
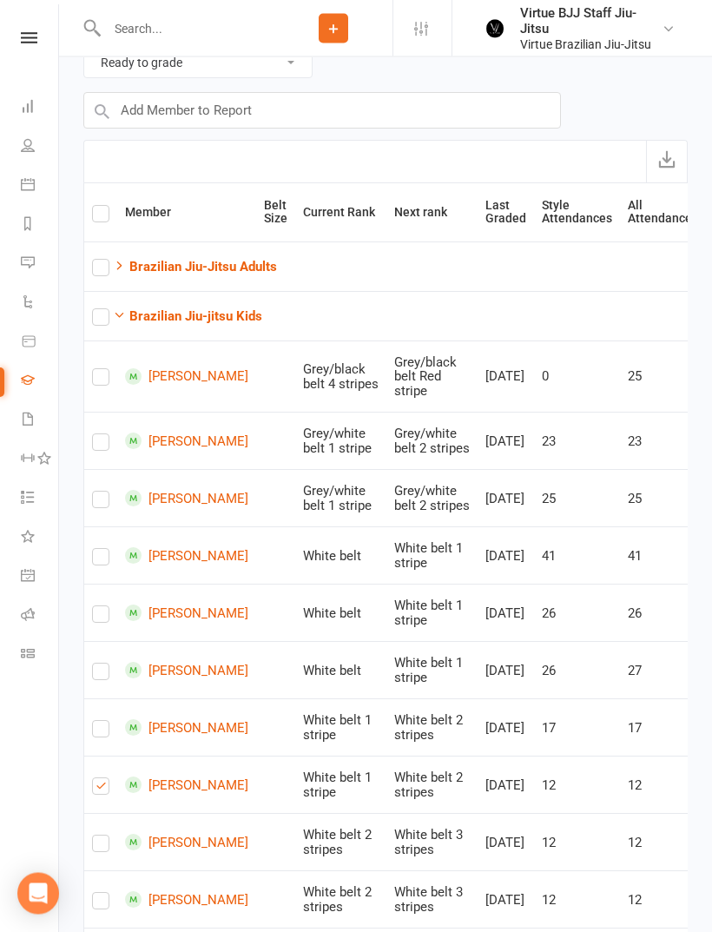
click at [102, 504] on label at bounding box center [100, 504] width 17 height 0
click at [102, 492] on input "checkbox" at bounding box center [100, 492] width 17 height 0
checkbox input "true"
